Goal: Information Seeking & Learning: Understand process/instructions

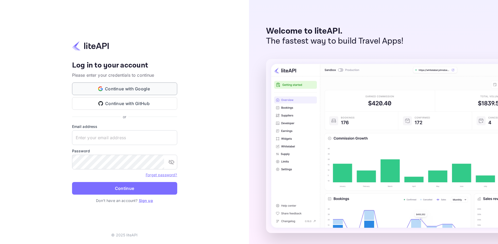
click at [129, 88] on button "Continue with Google" at bounding box center [124, 89] width 105 height 13
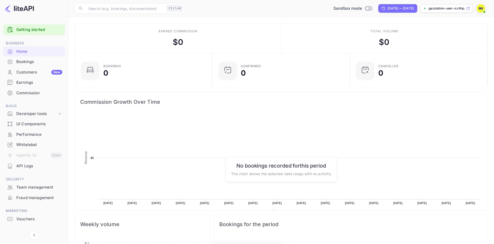
scroll to position [81, 130]
click at [45, 115] on div "Developer tools" at bounding box center [36, 114] width 41 height 6
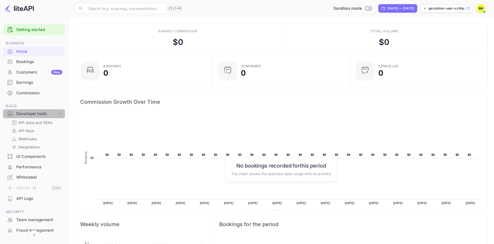
click at [45, 114] on div "Developer tools" at bounding box center [36, 114] width 41 height 6
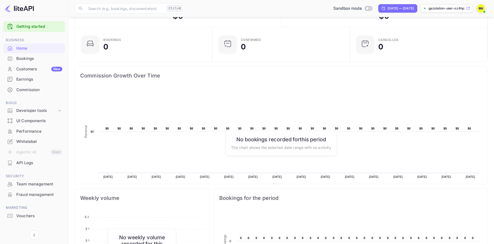
scroll to position [0, 0]
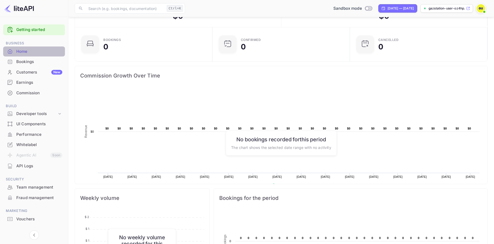
click at [22, 51] on div "Home" at bounding box center [39, 52] width 46 height 6
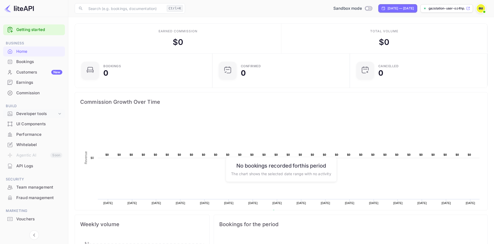
click at [21, 113] on div "Developer tools" at bounding box center [36, 114] width 41 height 6
click at [10, 114] on icon at bounding box center [9, 113] width 5 height 5
click at [12, 105] on span "Build" at bounding box center [34, 106] width 62 height 6
click at [28, 123] on p "API docs and SDKs" at bounding box center [35, 123] width 34 height 6
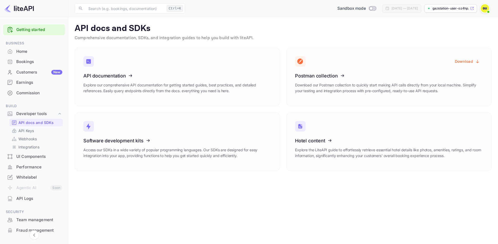
click at [26, 132] on p "API Keys" at bounding box center [26, 131] width 16 height 6
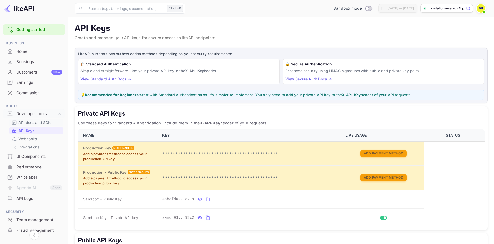
click at [26, 123] on p "API docs and SDKs" at bounding box center [35, 123] width 34 height 6
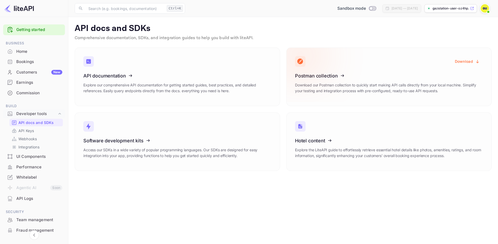
click at [466, 61] on button "Download" at bounding box center [467, 61] width 31 height 10
click at [384, 37] on p "Comprehensive documentation, SDKs, and integration guides to help you build wit…" at bounding box center [283, 38] width 417 height 6
